Goal: Transaction & Acquisition: Obtain resource

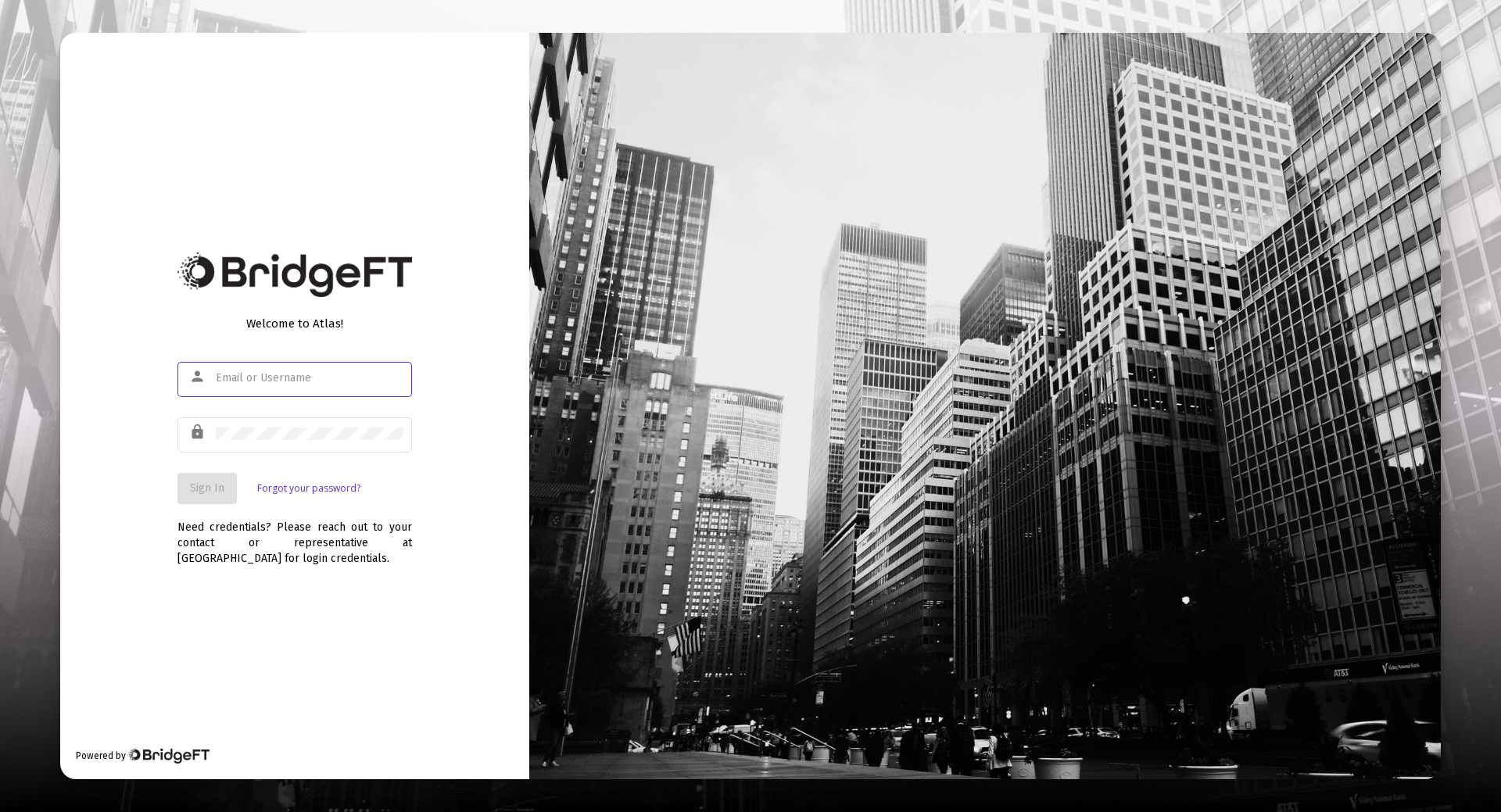
click at [270, 382] on input "text" at bounding box center [310, 378] width 187 height 12
type input "[EMAIL_ADDRESS][DOMAIN_NAME]"
click at [276, 426] on div at bounding box center [310, 433] width 187 height 38
click at [219, 485] on span "Sign In" at bounding box center [207, 488] width 35 height 13
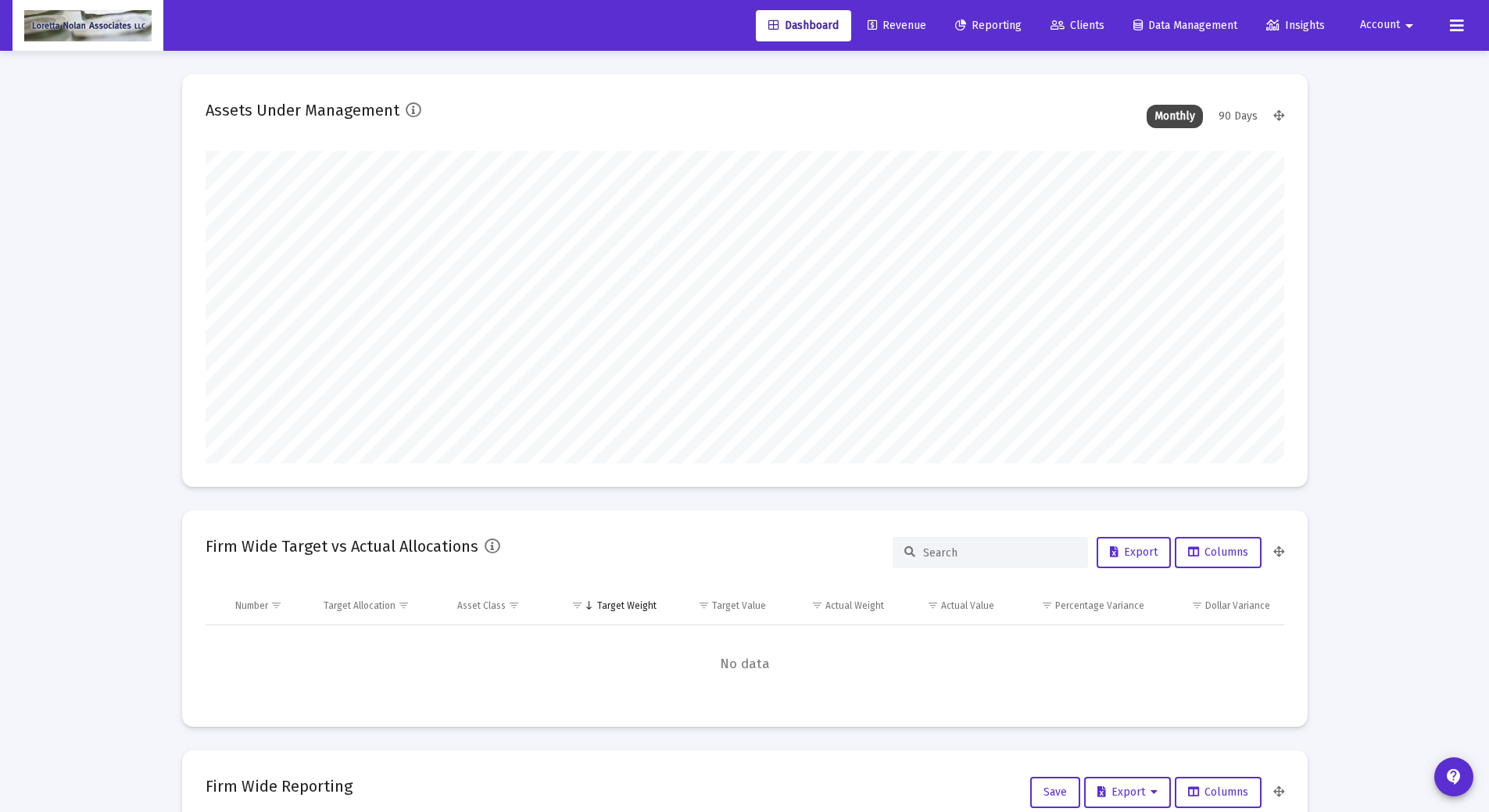
scroll to position [312, 1079]
type input "[DATE]"
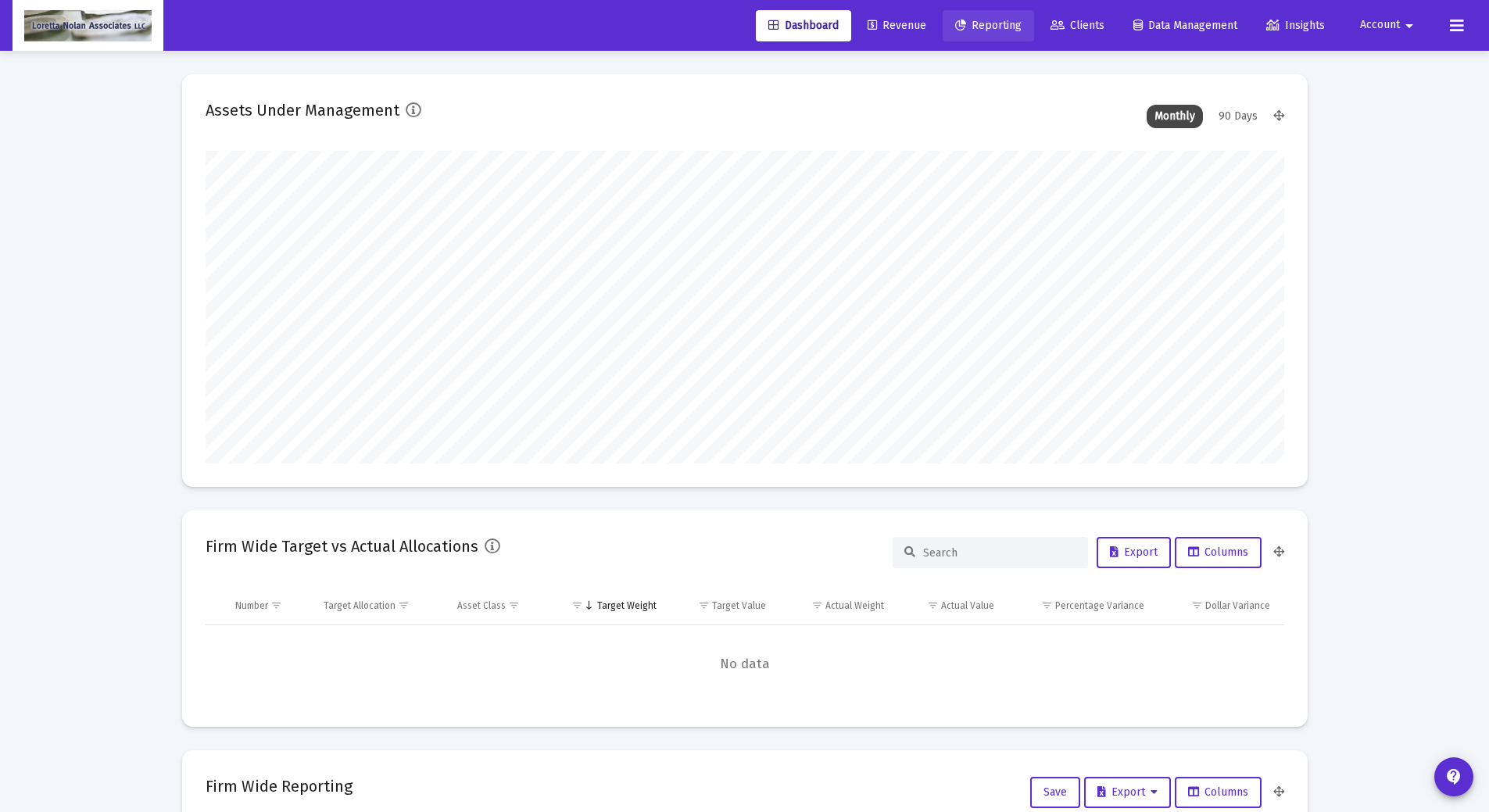
click at [991, 22] on span "Reporting" at bounding box center [988, 25] width 66 height 13
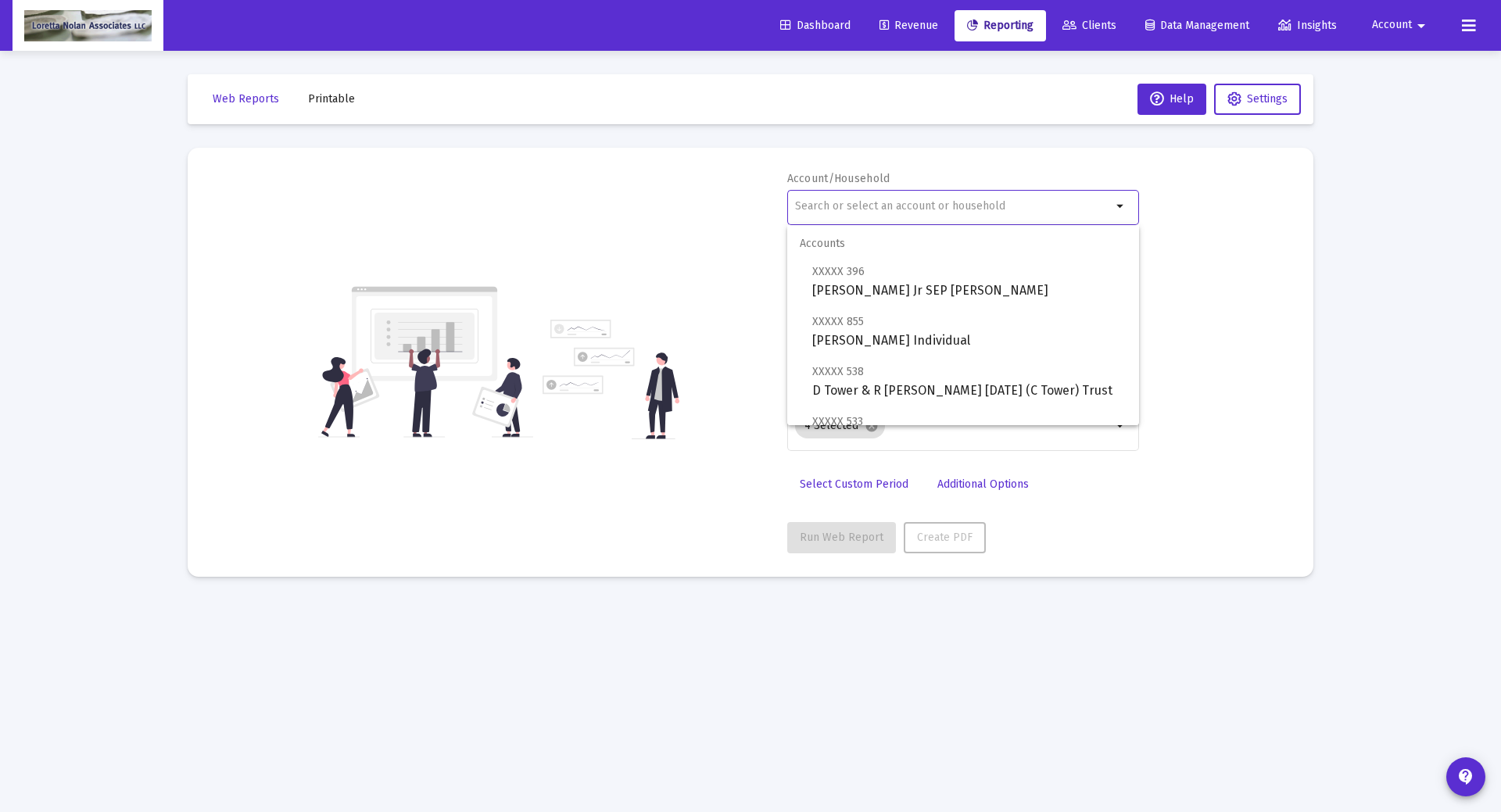
click at [867, 205] on input "text" at bounding box center [954, 206] width 316 height 12
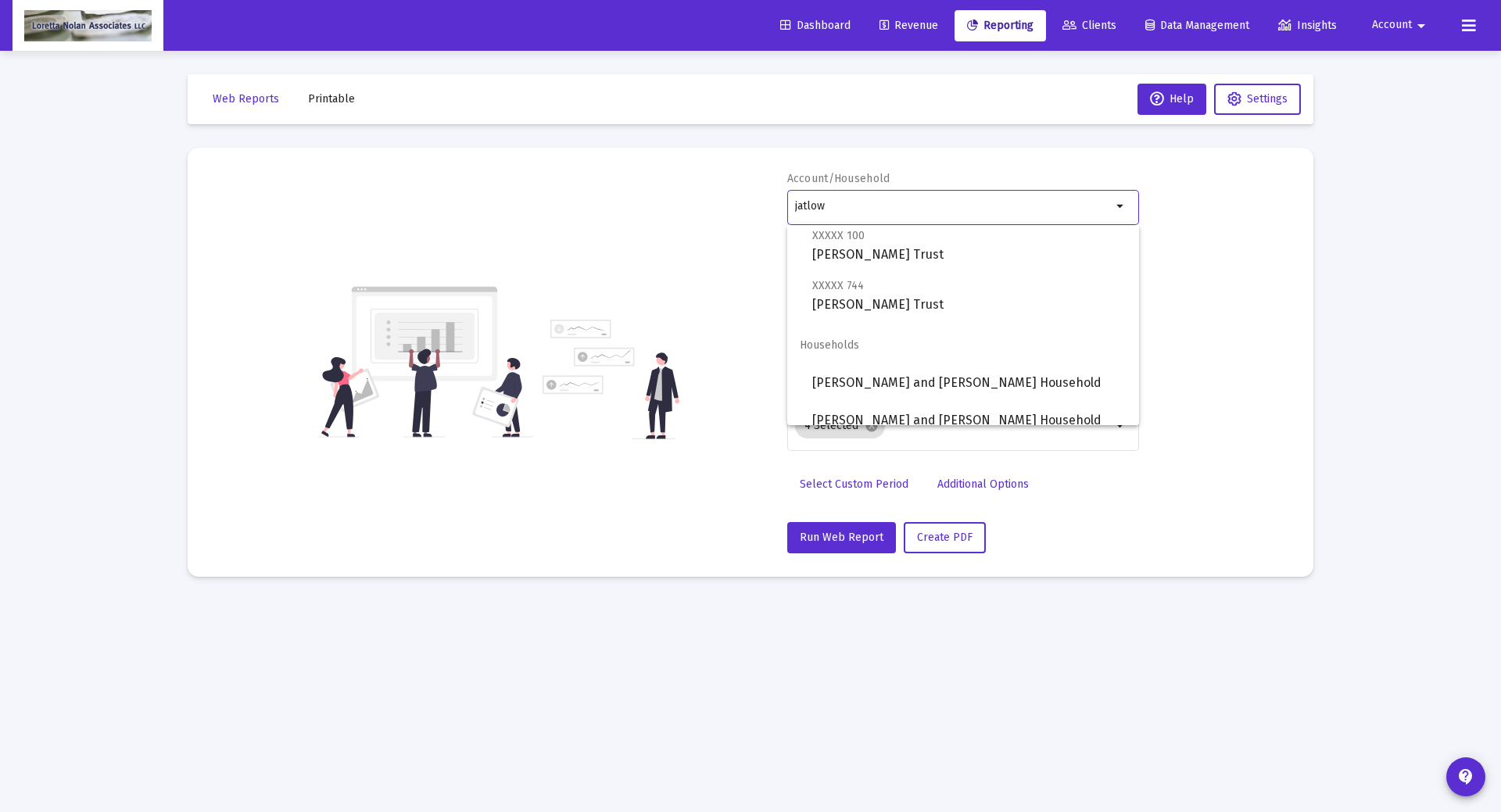
scroll to position [650, 0]
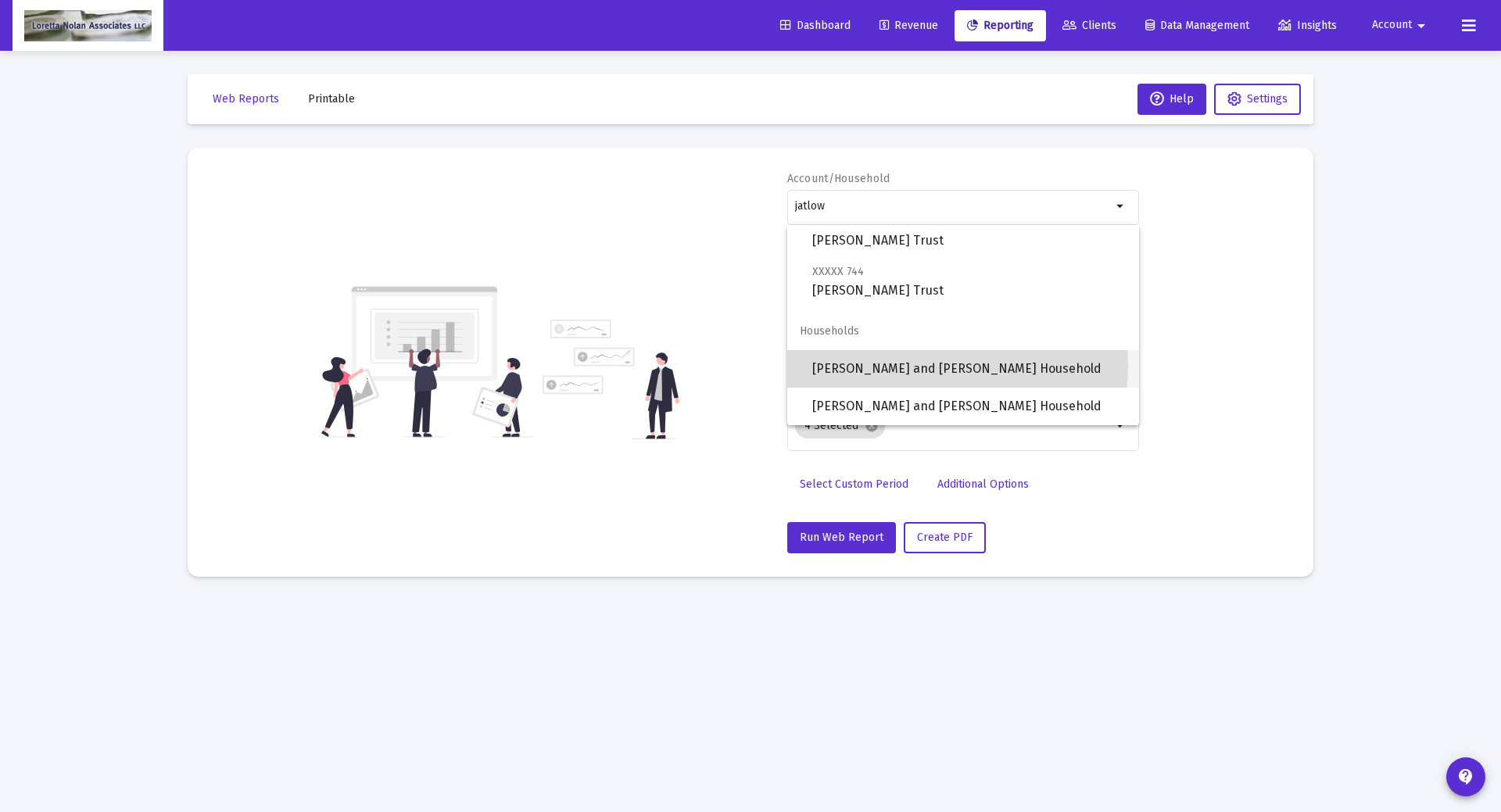
click at [917, 366] on span "[PERSON_NAME] and [PERSON_NAME] Household" at bounding box center [969, 369] width 314 height 37
type input "[PERSON_NAME] and [PERSON_NAME] Household"
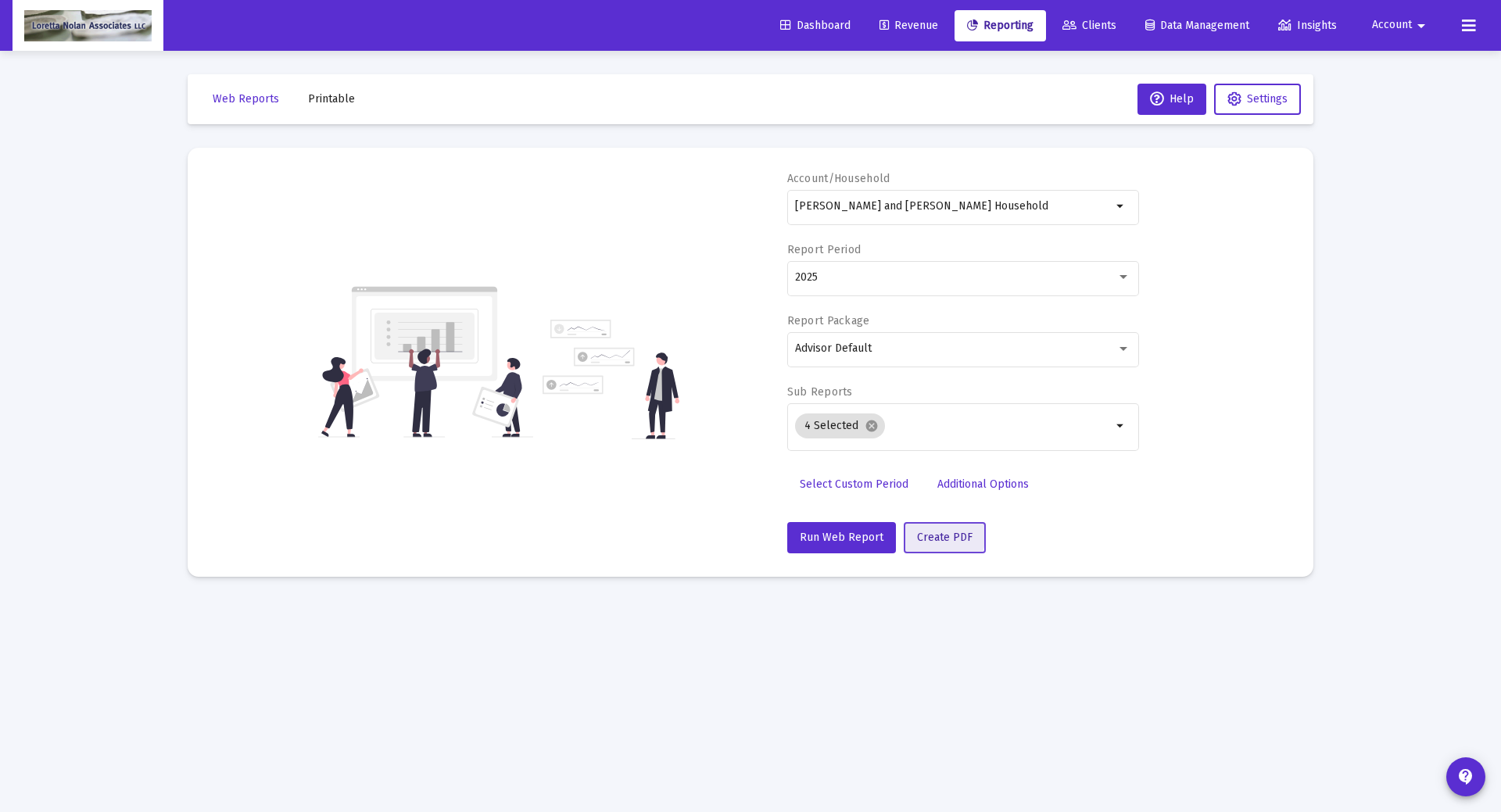
click at [924, 531] on span "Create PDF" at bounding box center [944, 537] width 55 height 13
click at [321, 98] on span "Printable" at bounding box center [331, 99] width 47 height 13
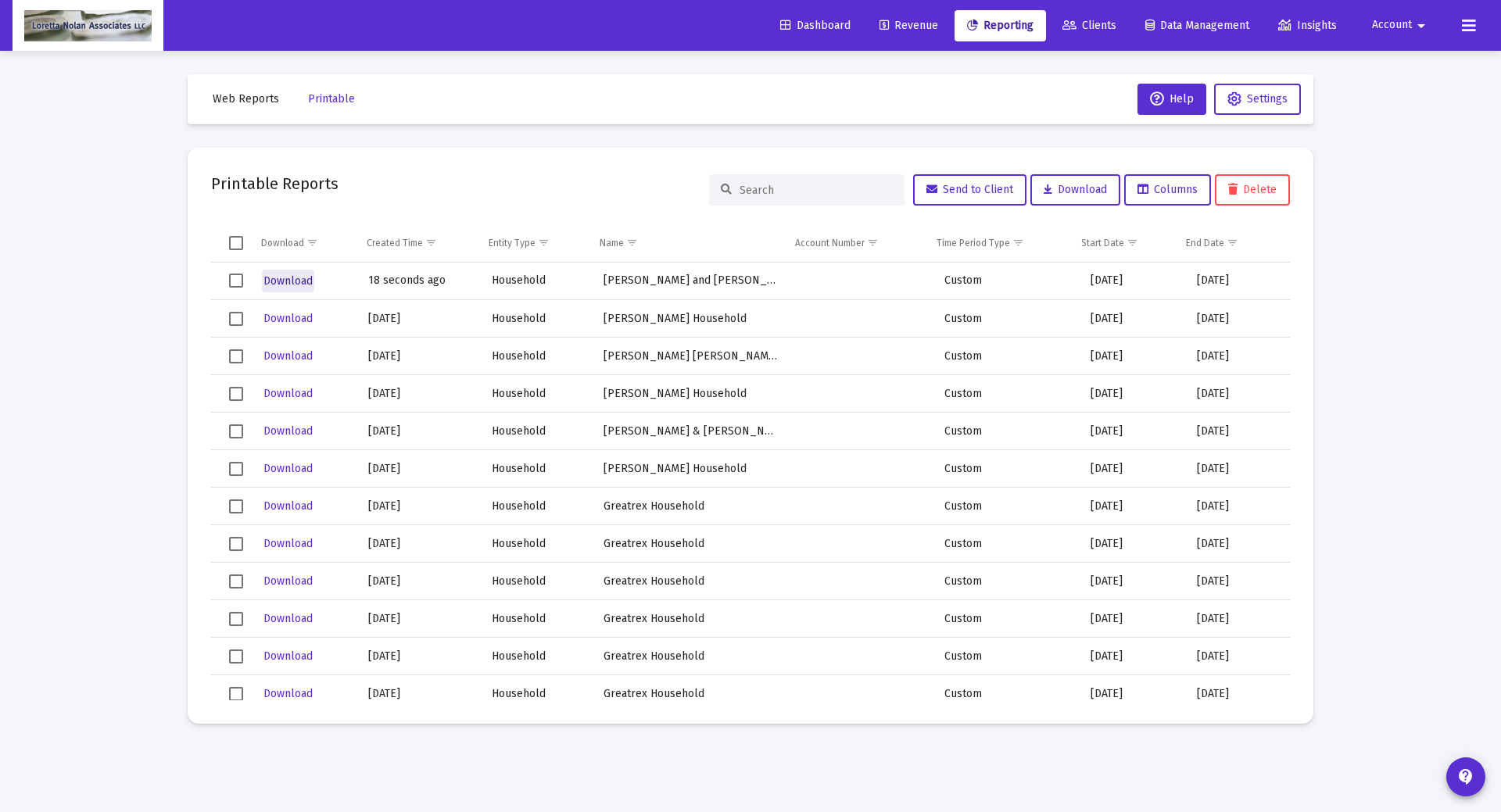
click at [270, 277] on span "Download" at bounding box center [288, 281] width 50 height 13
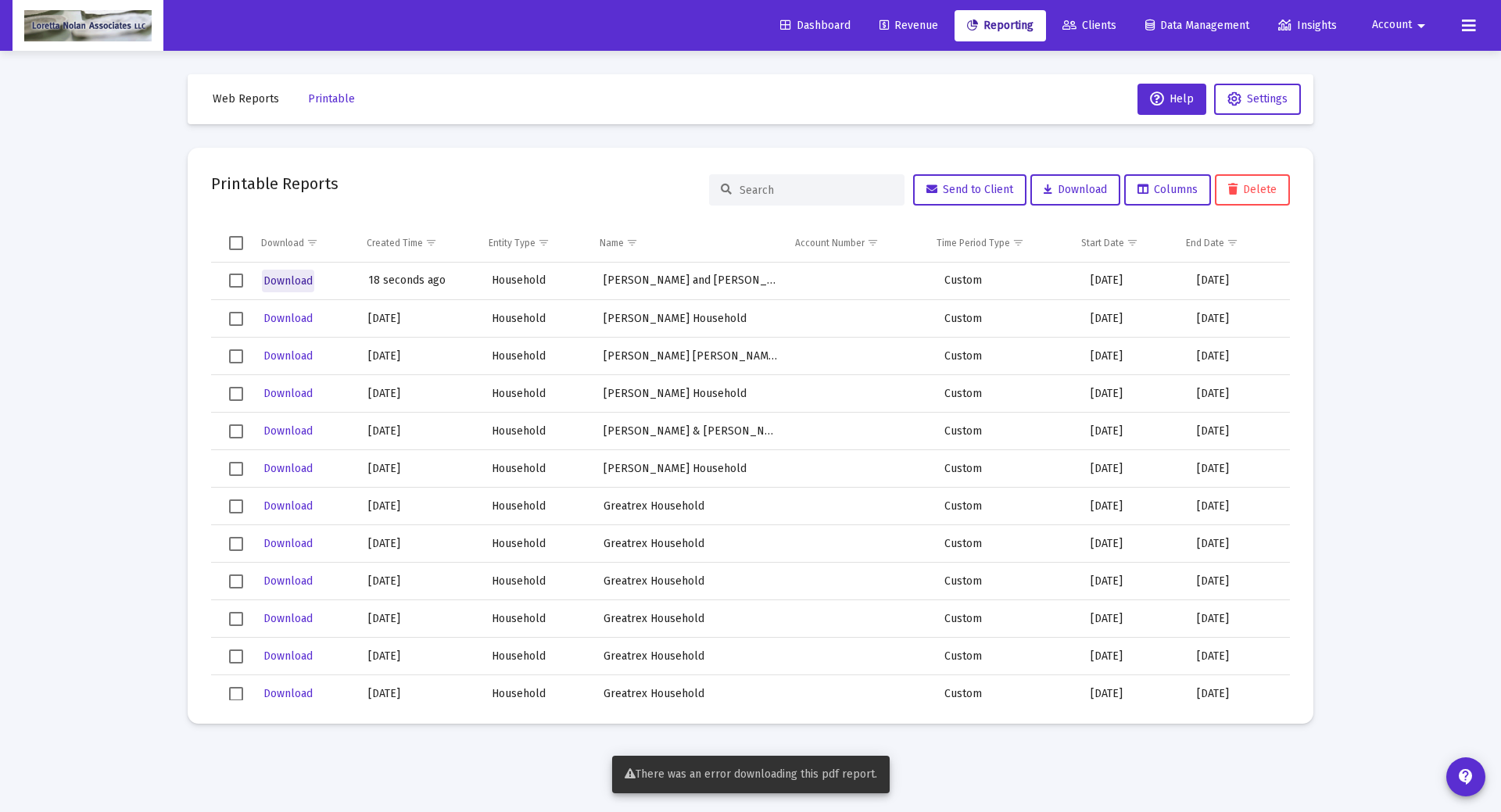
click at [295, 281] on span "Download" at bounding box center [288, 281] width 50 height 13
click at [236, 280] on span "Select row" at bounding box center [236, 280] width 14 height 14
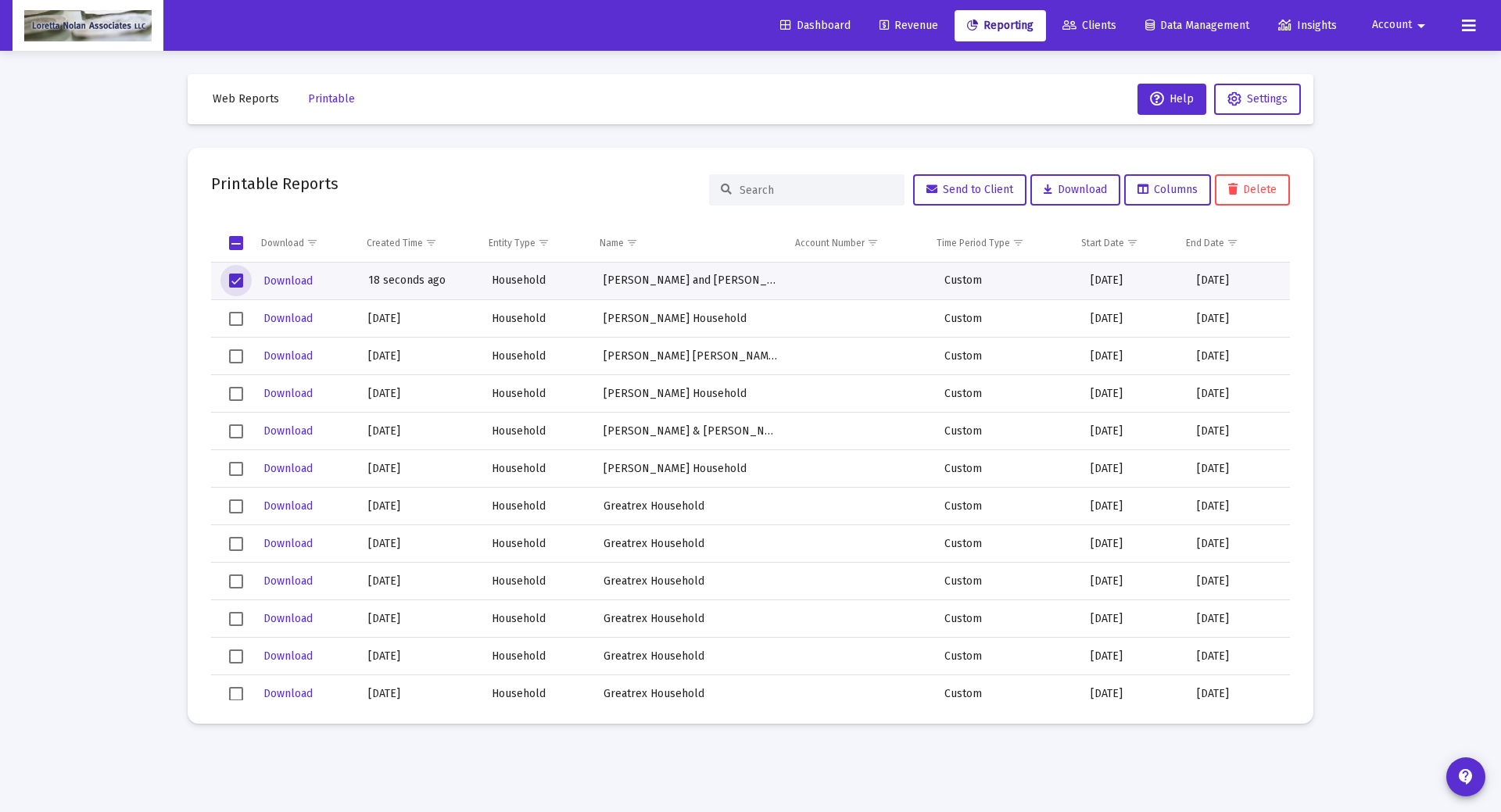
click at [1382, 24] on span "Account" at bounding box center [1392, 25] width 40 height 13
click at [1405, 100] on button "Logout" at bounding box center [1400, 104] width 93 height 37
